Goal: Transaction & Acquisition: Purchase product/service

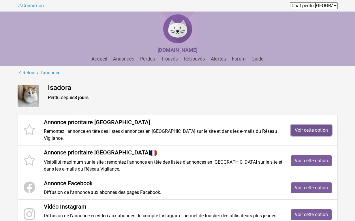
click at [312, 130] on link "Voir cette option" at bounding box center [311, 130] width 41 height 11
